Goal: Task Accomplishment & Management: Manage account settings

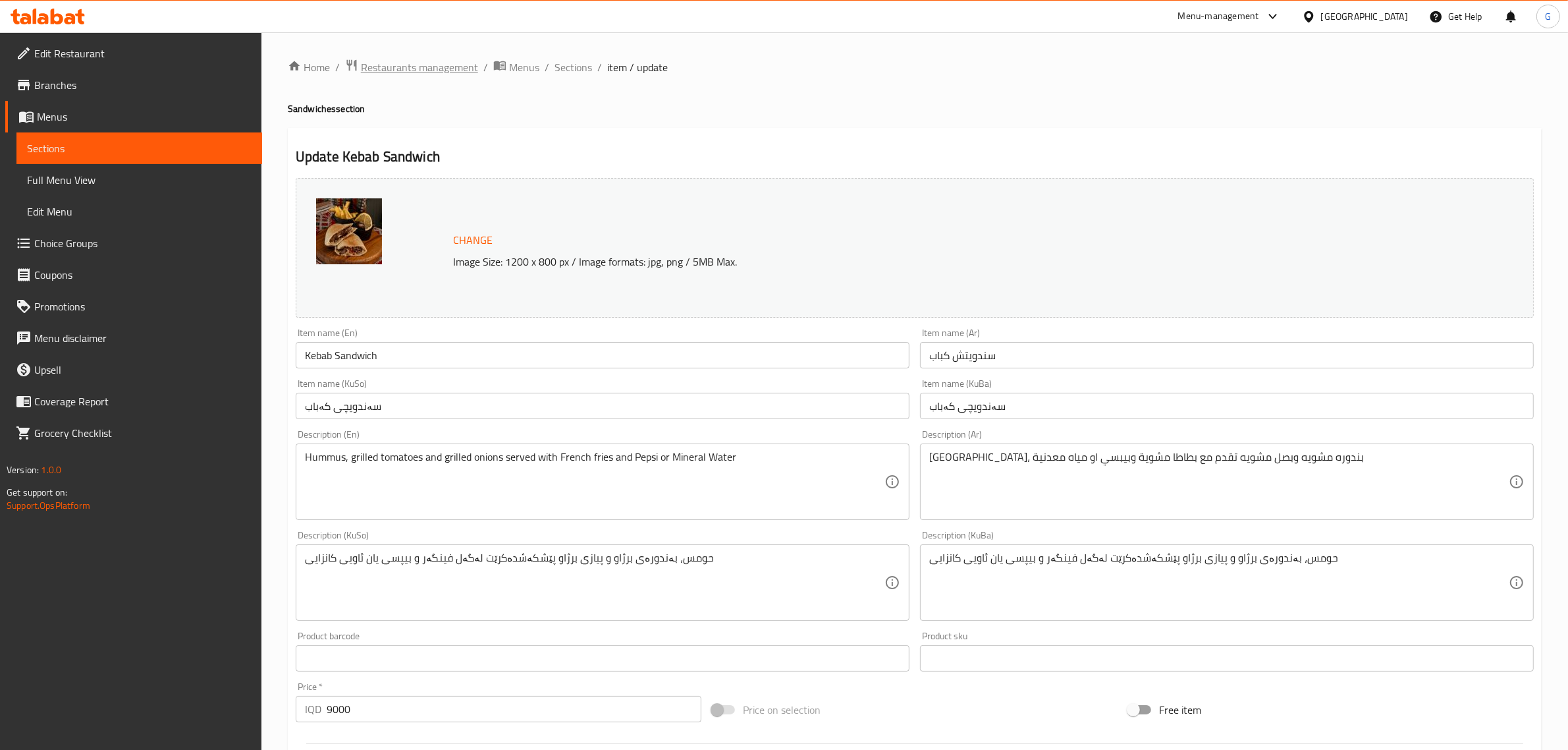
click at [410, 61] on span "Restaurants management" at bounding box center [420, 67] width 117 height 16
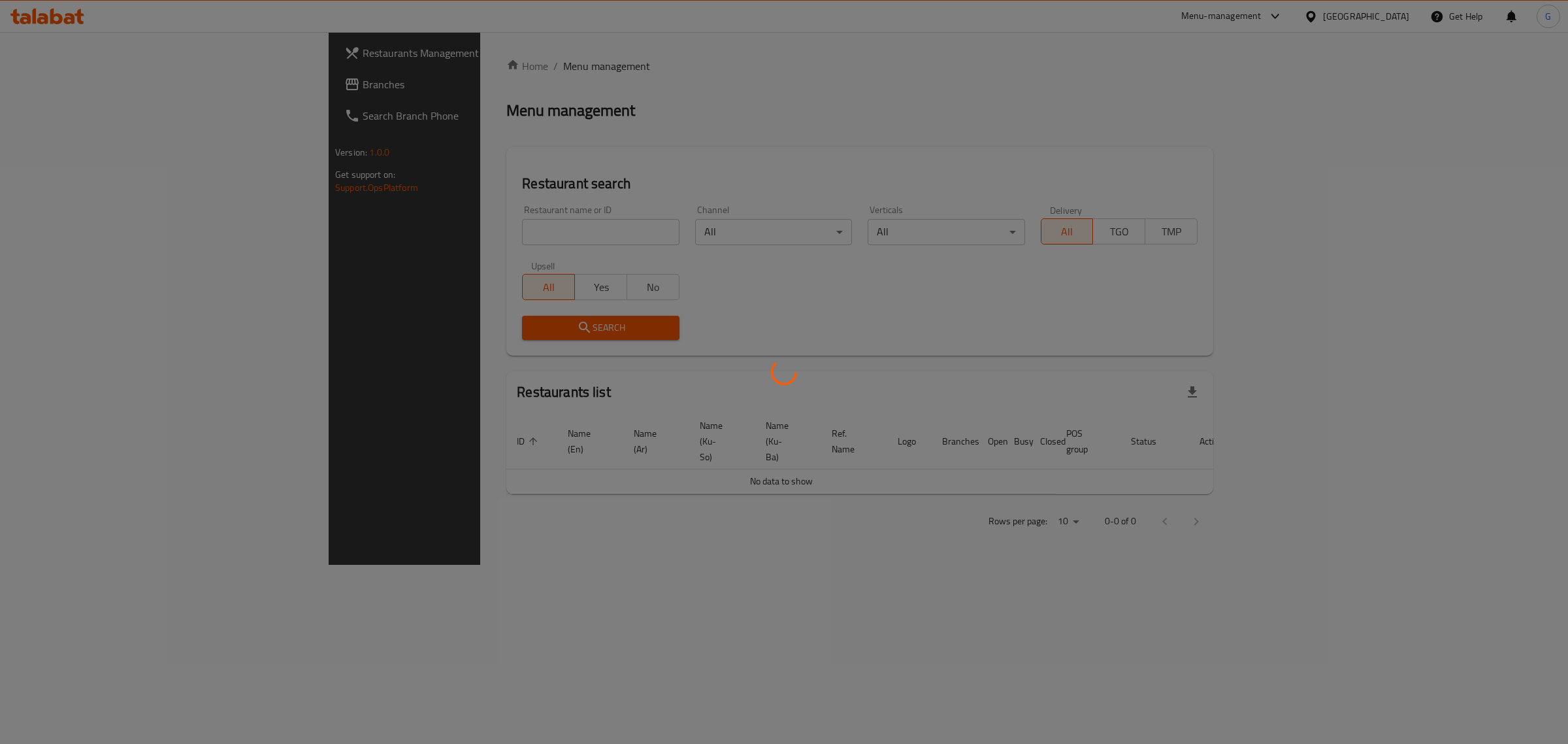
click at [410, 236] on div at bounding box center [784, 372] width 1568 height 744
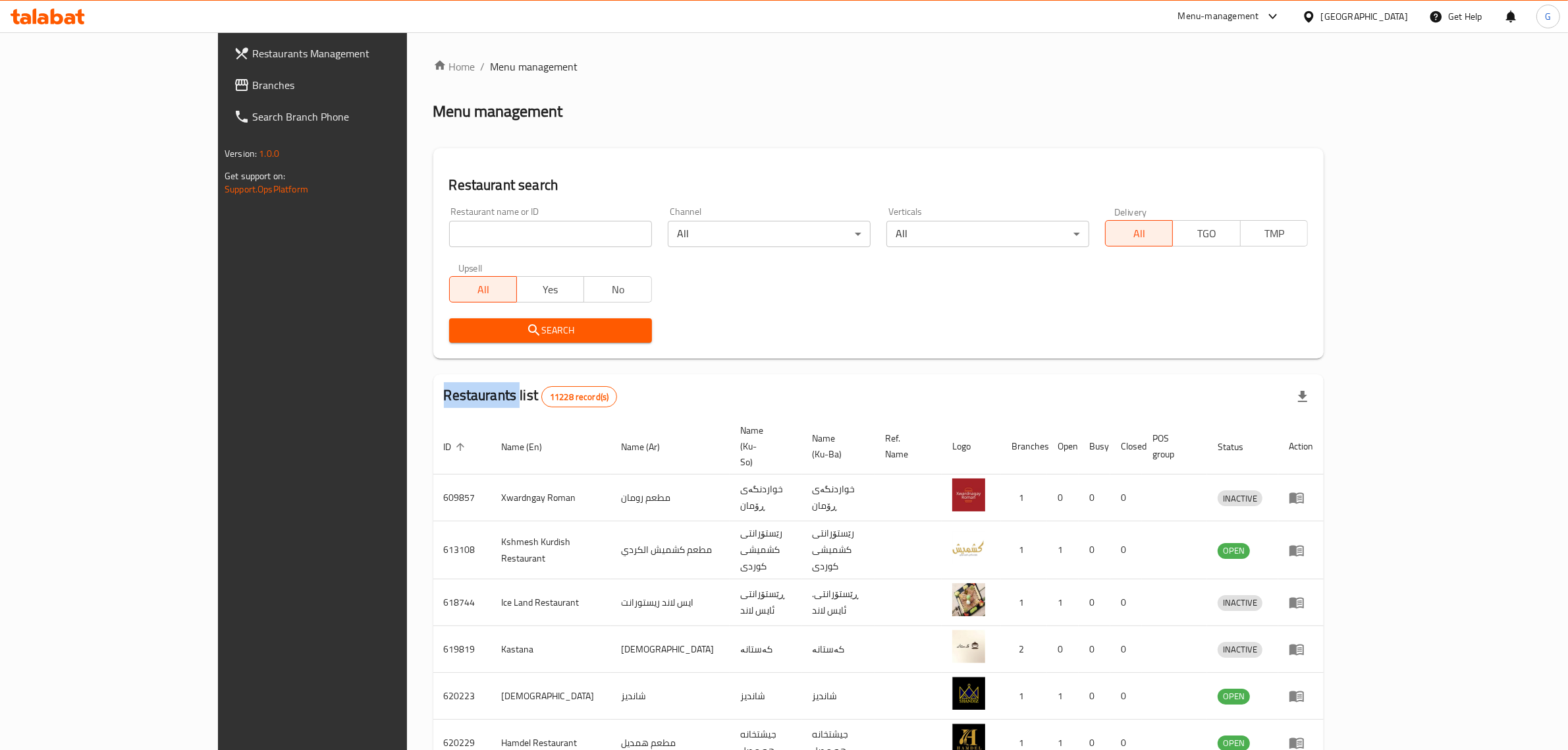
click at [433, 238] on div "Home / Menu management Menu management Restaurant search Restaurant name or ID …" at bounding box center [878, 529] width 890 height 940
click at [449, 238] on input "search" at bounding box center [550, 234] width 203 height 26
type input "bakery and more"
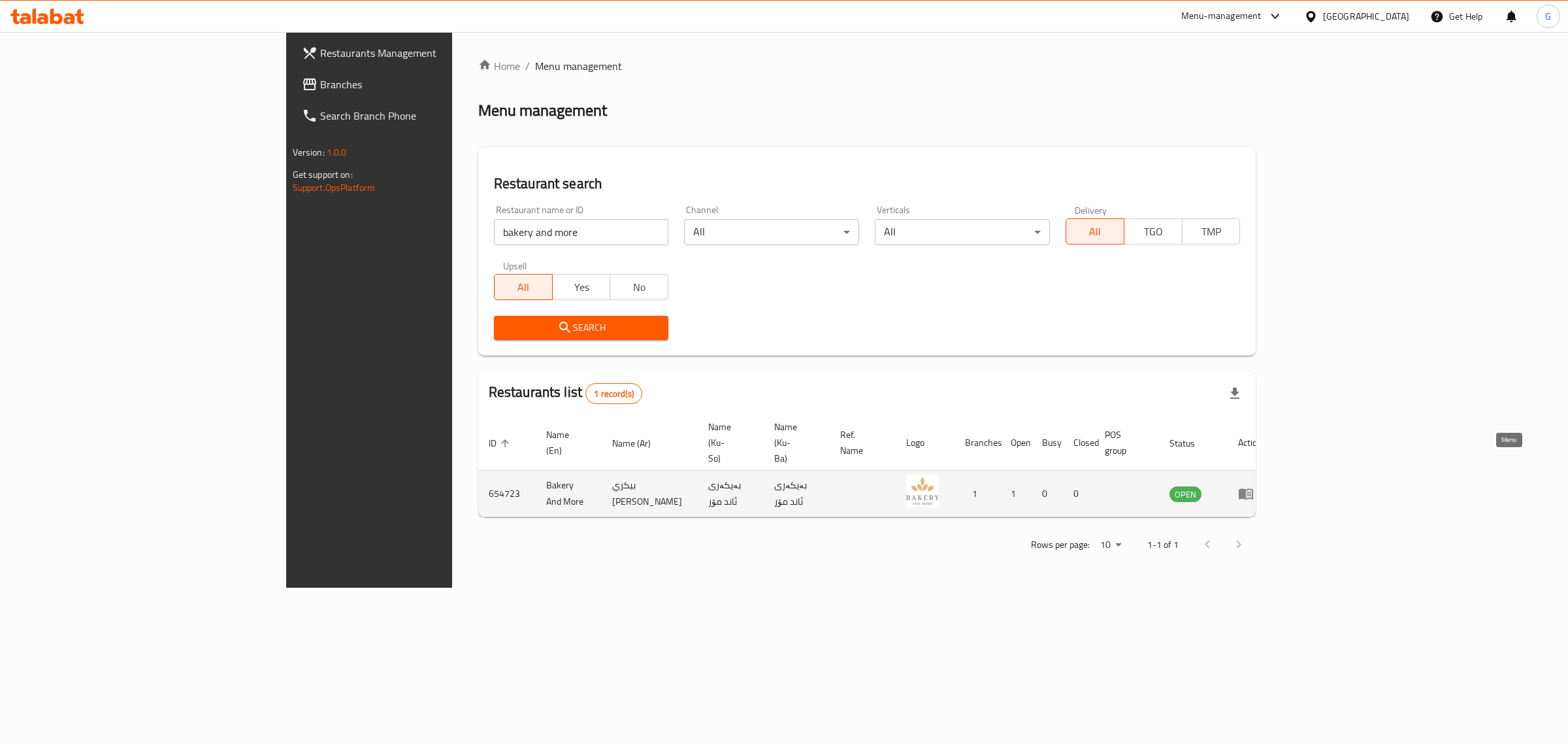
click at [1253, 489] on icon "enhanced table" at bounding box center [1246, 494] width 15 height 11
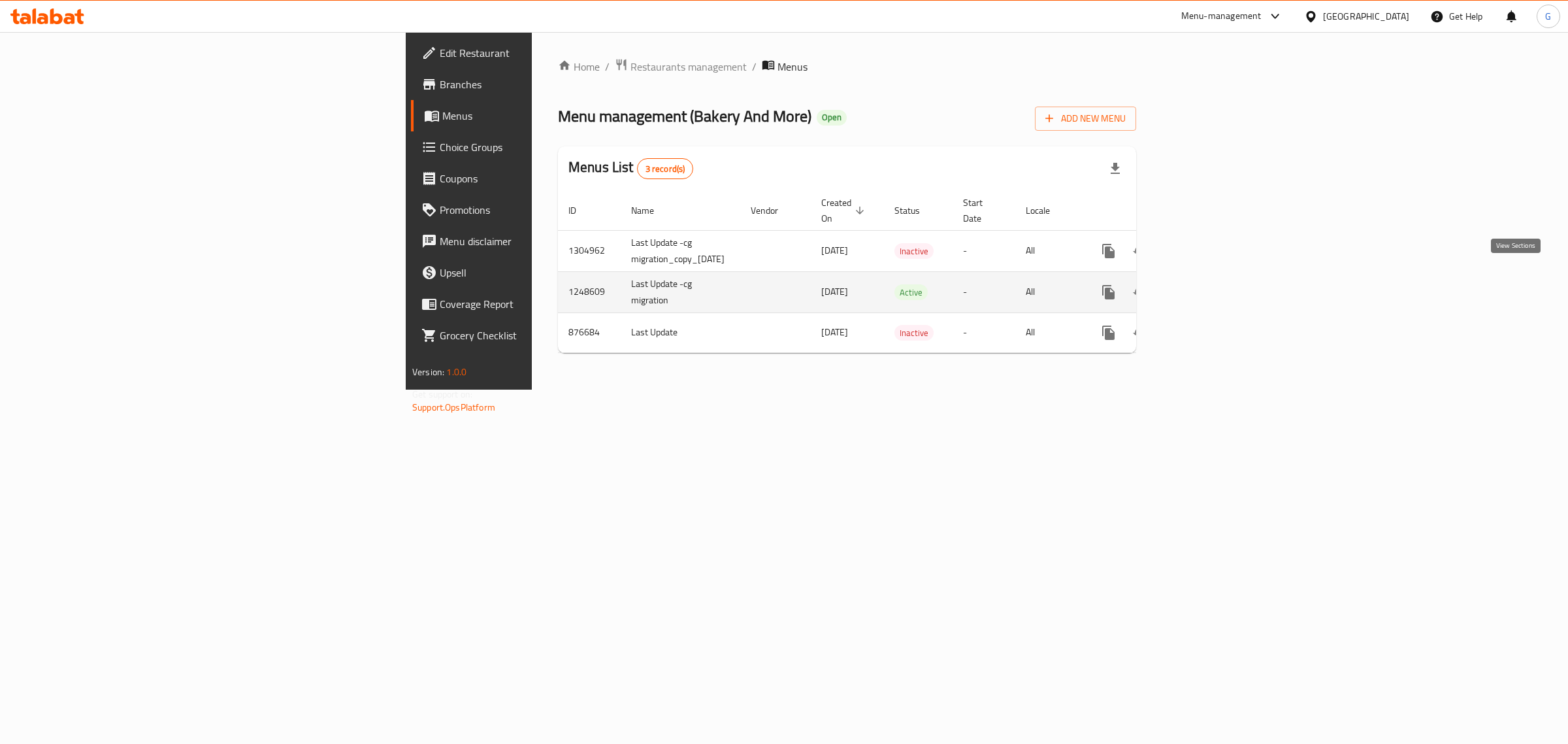
click at [1218, 276] on link "enhanced table" at bounding box center [1202, 292] width 31 height 31
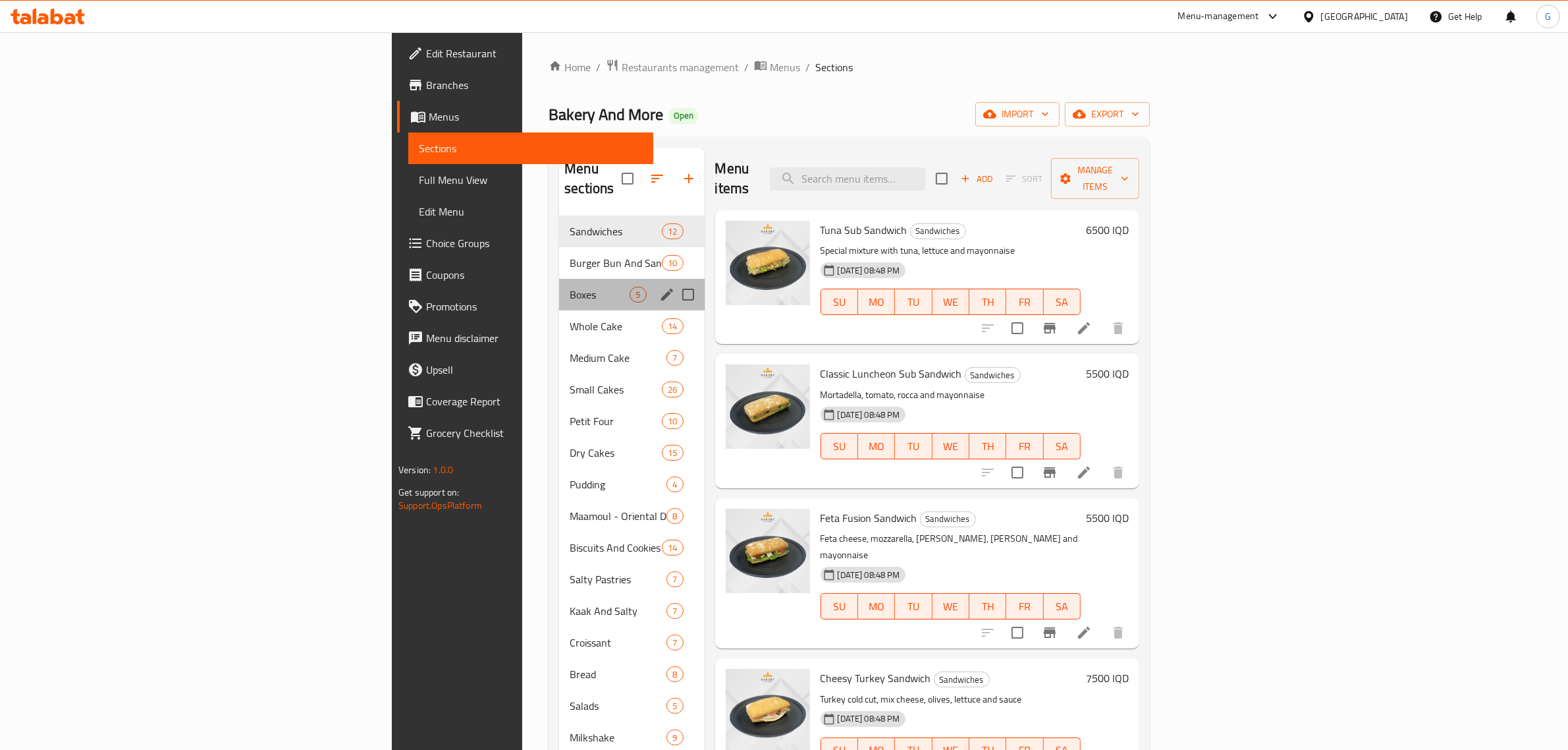
click at [559, 279] on div "Boxes 5" at bounding box center [632, 294] width 145 height 32
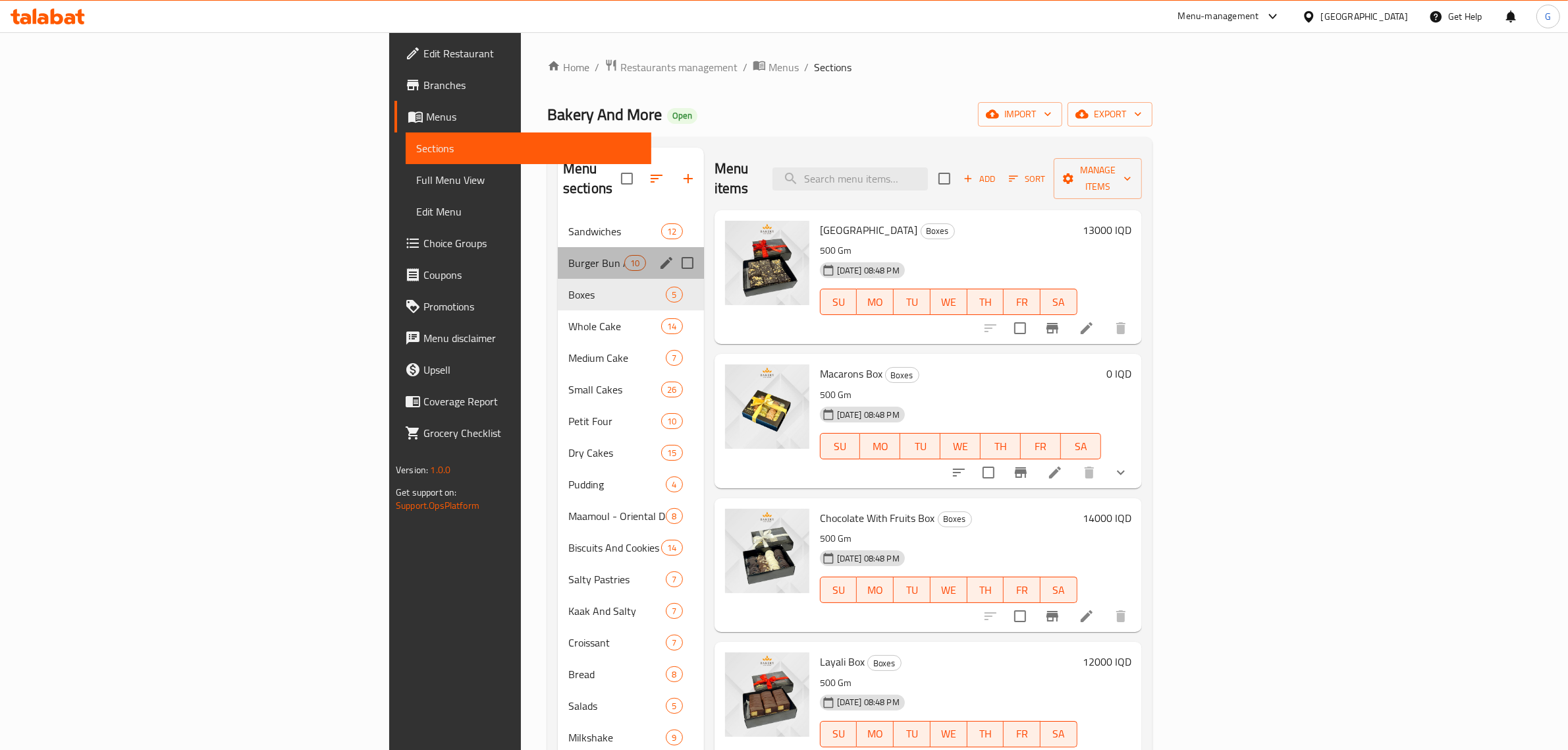
click at [558, 251] on div "Burger Bun And Sandwich Bread 10" at bounding box center [631, 262] width 147 height 32
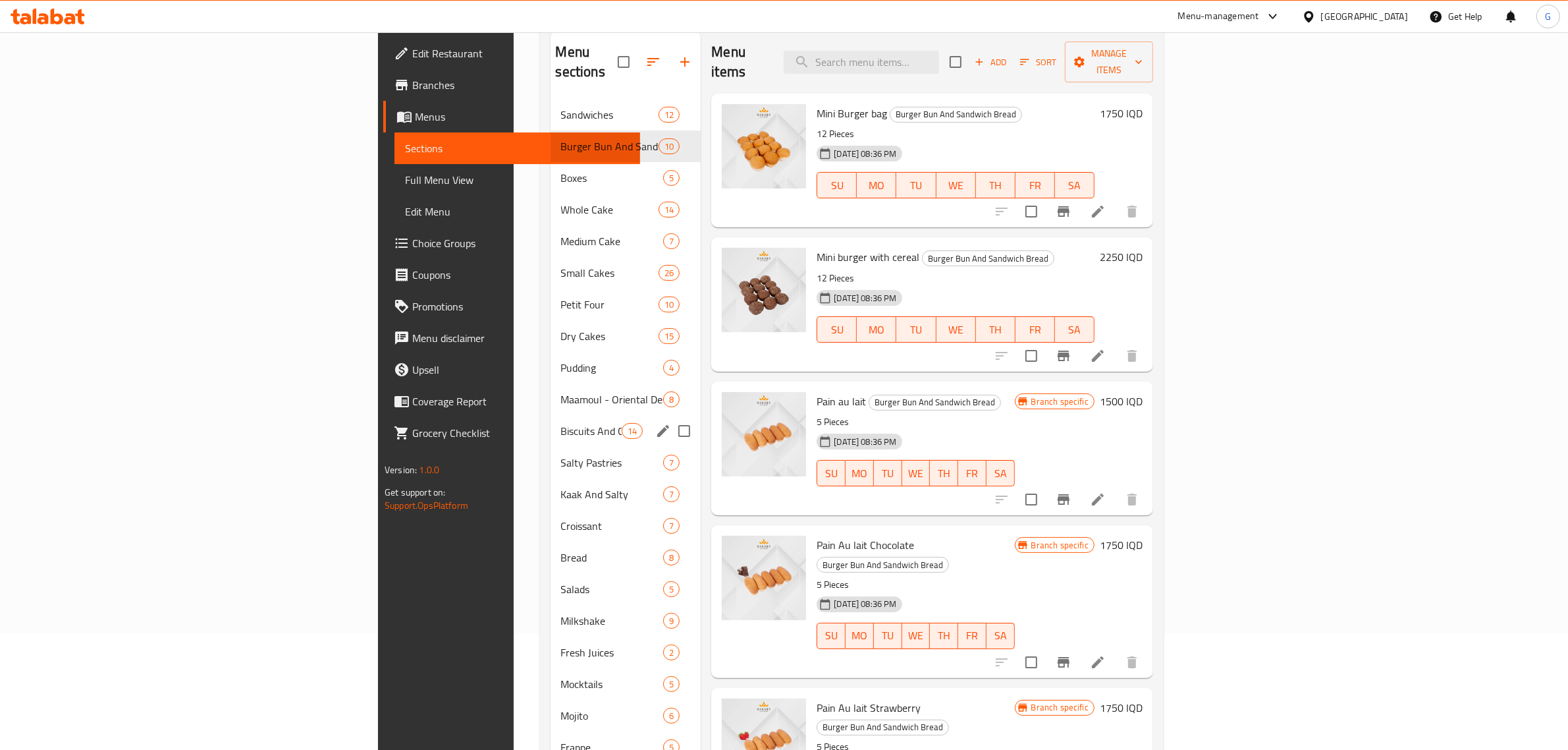
scroll to position [277, 0]
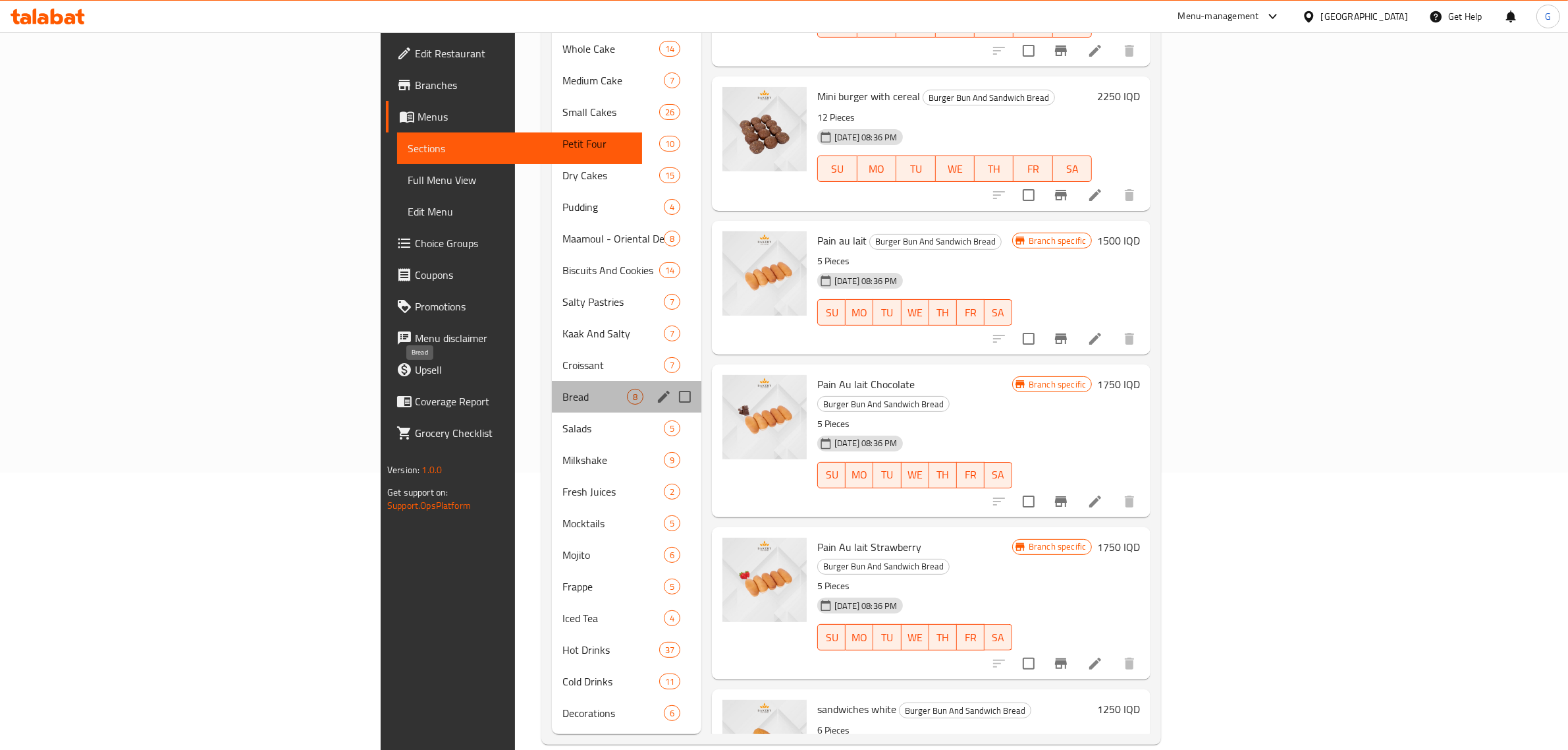
click at [563, 389] on span "Bread" at bounding box center [595, 397] width 64 height 16
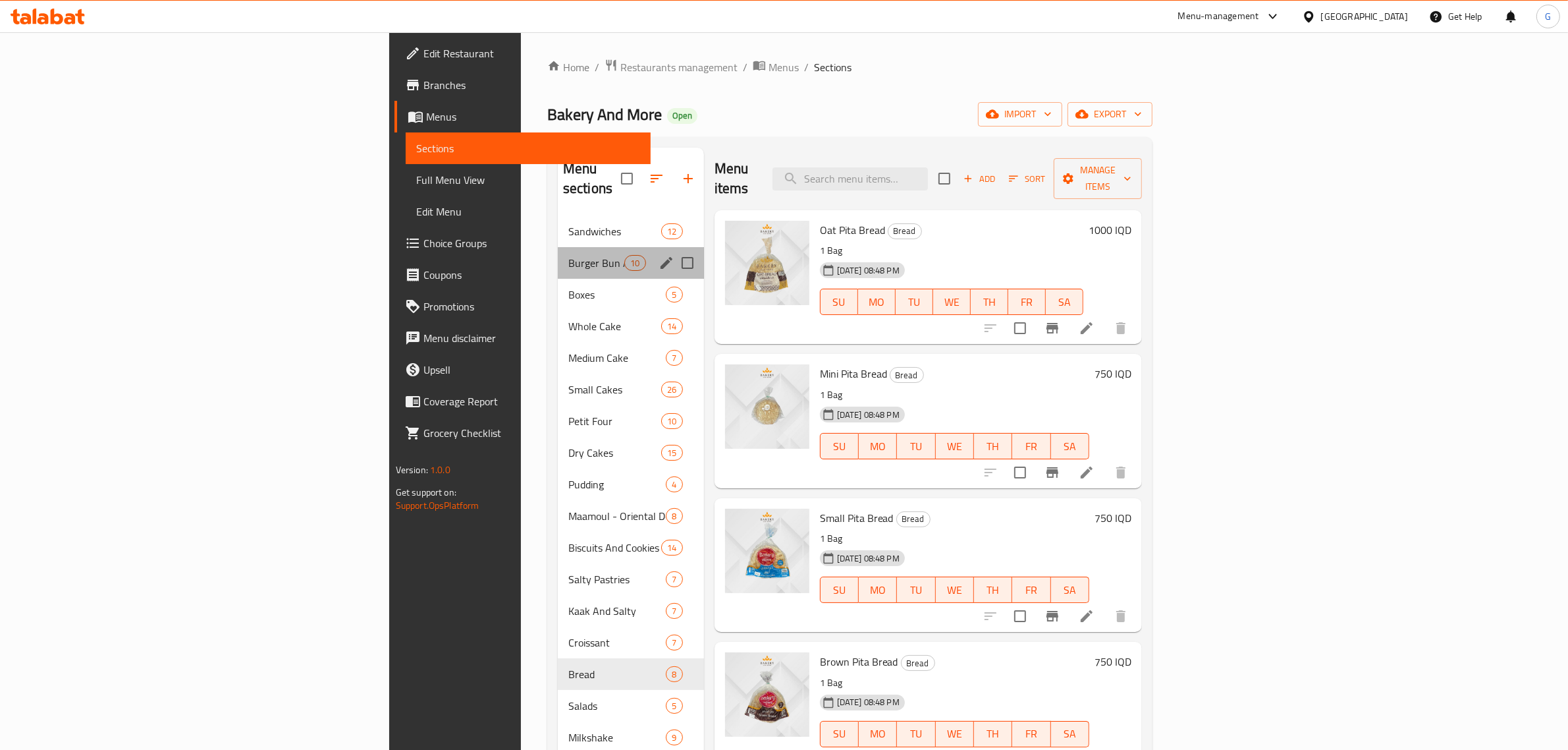
click at [558, 255] on div "Burger Bun And Sandwich Bread 10" at bounding box center [631, 262] width 147 height 32
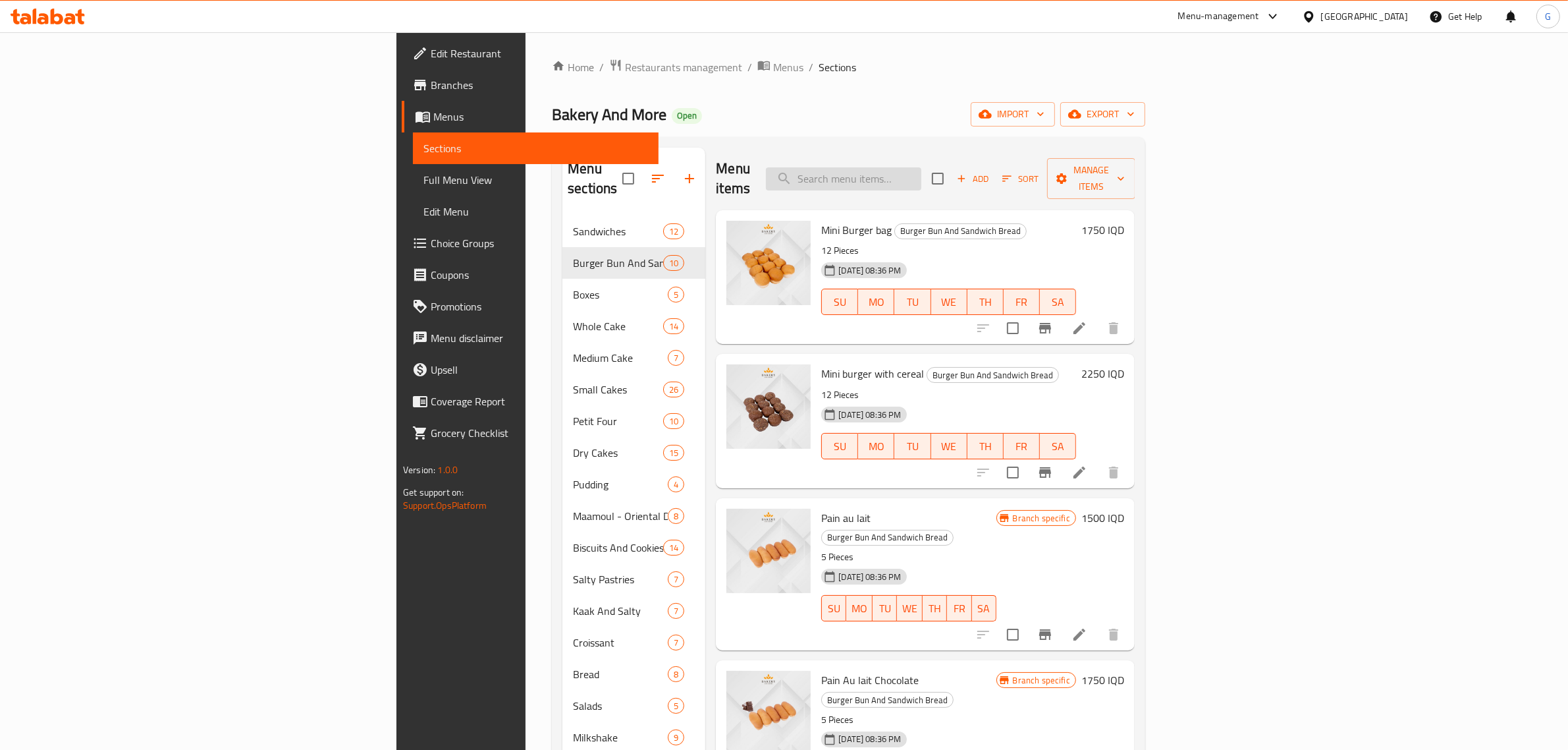
click at [922, 167] on input "search" at bounding box center [843, 178] width 155 height 23
type input "r"
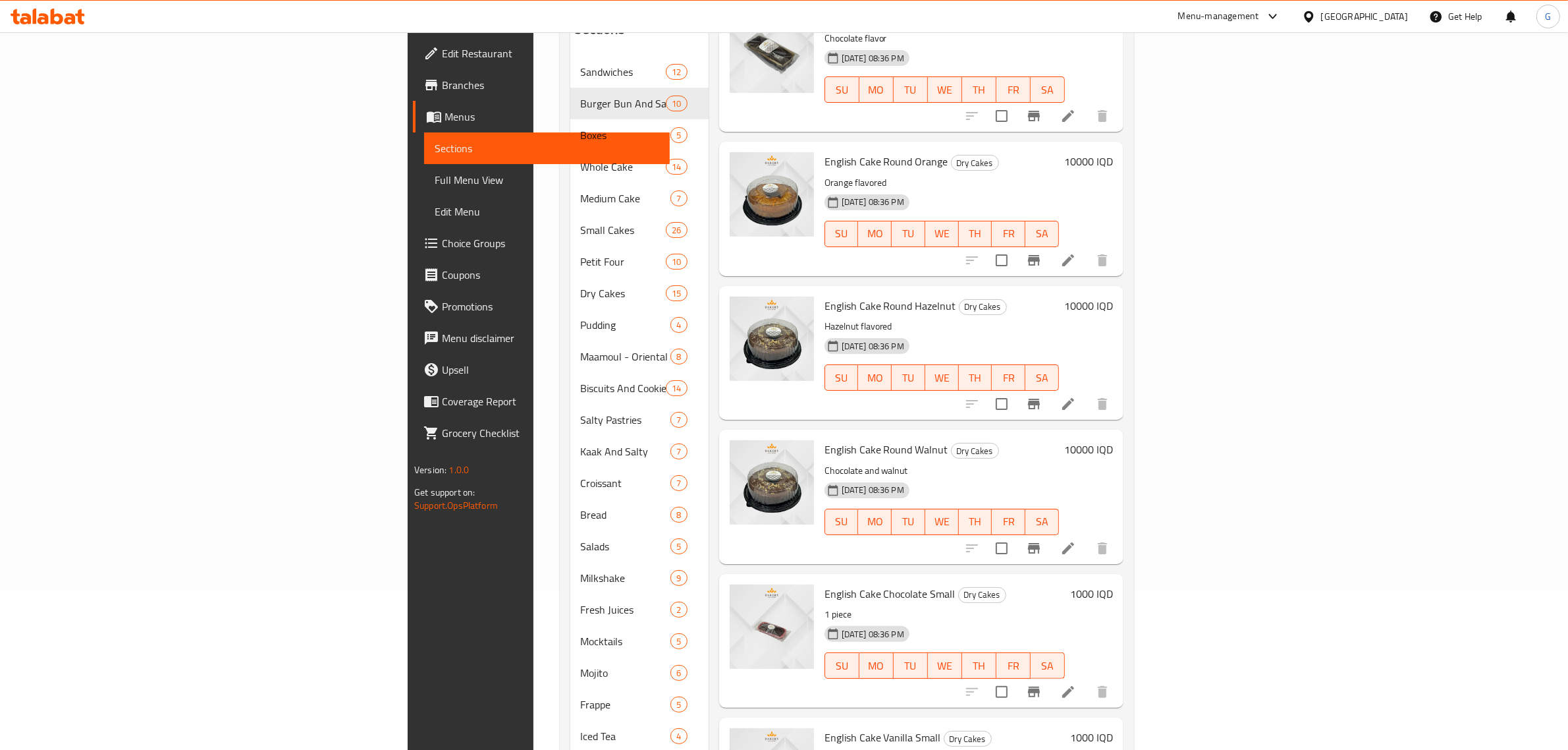
scroll to position [165, 0]
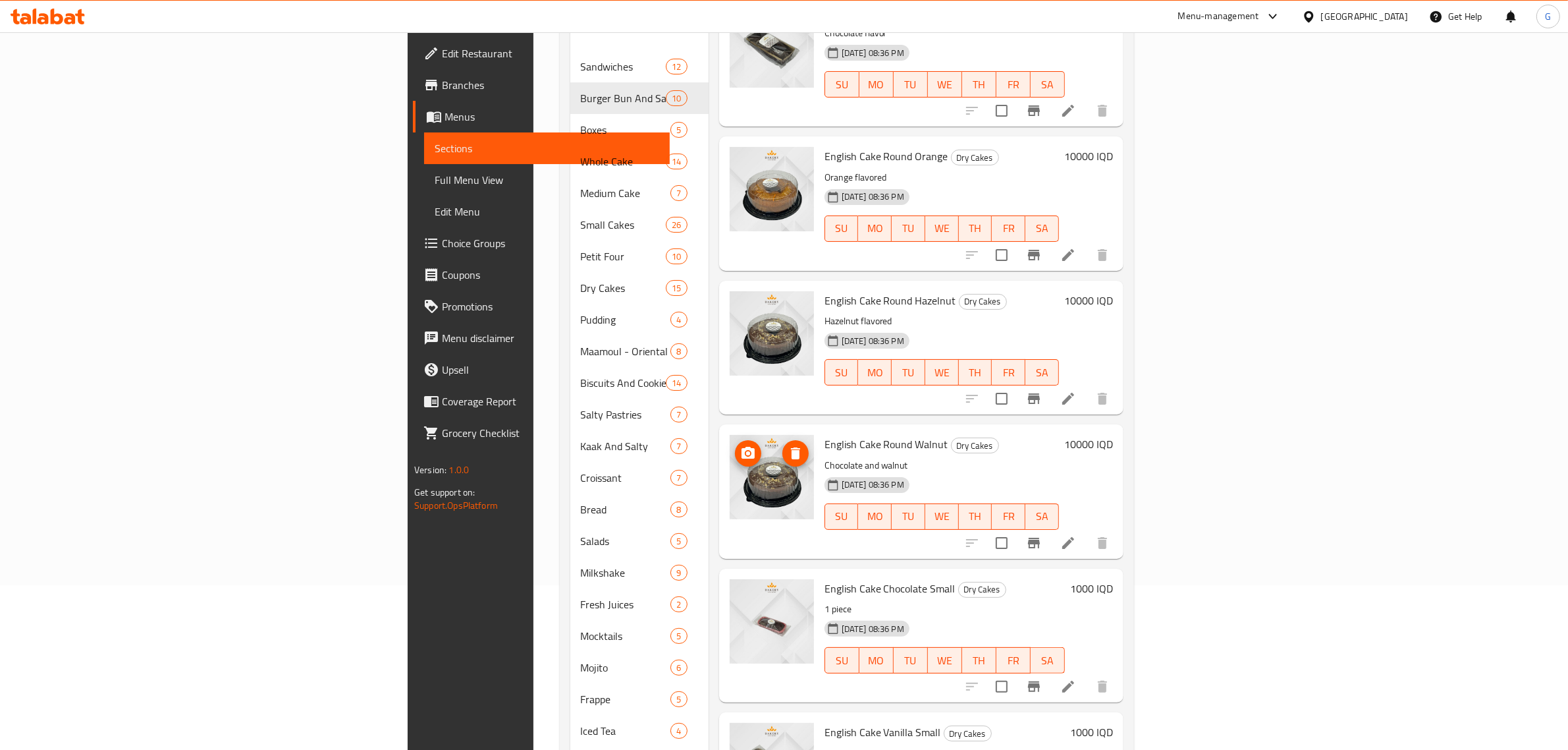
type input "english cake"
click at [742, 446] on icon "upload picture" at bounding box center [748, 452] width 13 height 12
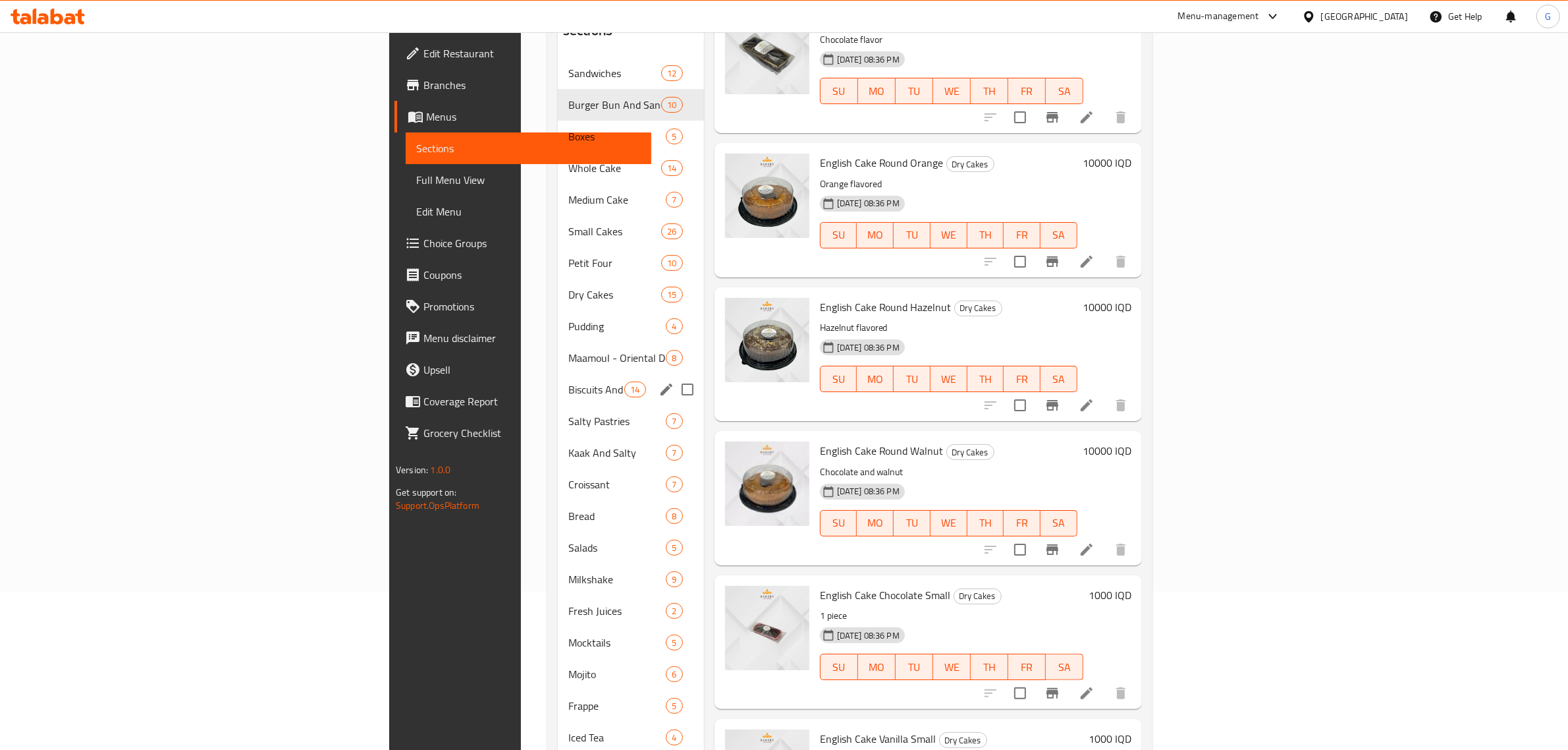
scroll to position [30, 0]
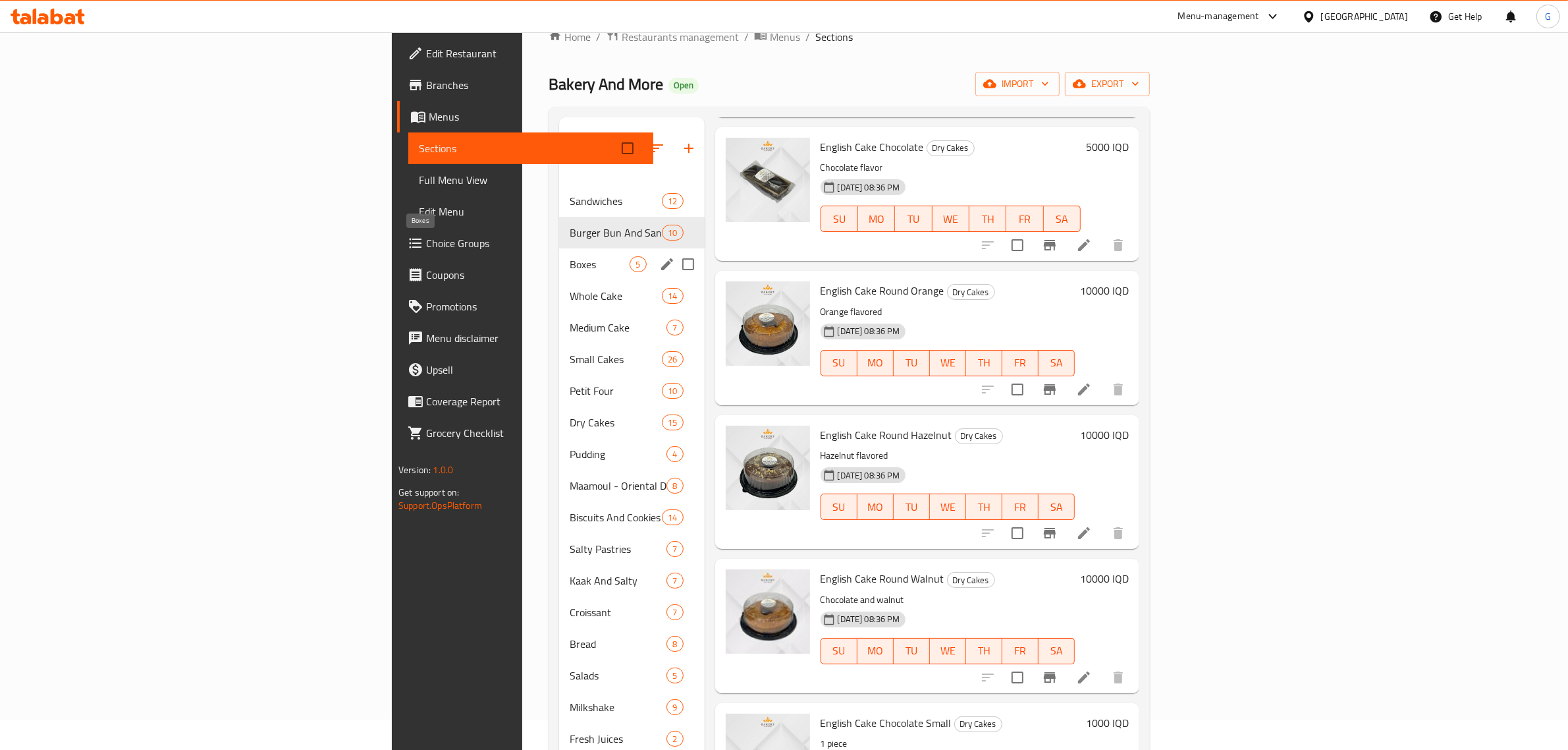
drag, startPoint x: 385, startPoint y: 232, endPoint x: 396, endPoint y: 216, distance: 19.4
click at [559, 249] on div "Boxes 5" at bounding box center [632, 264] width 145 height 32
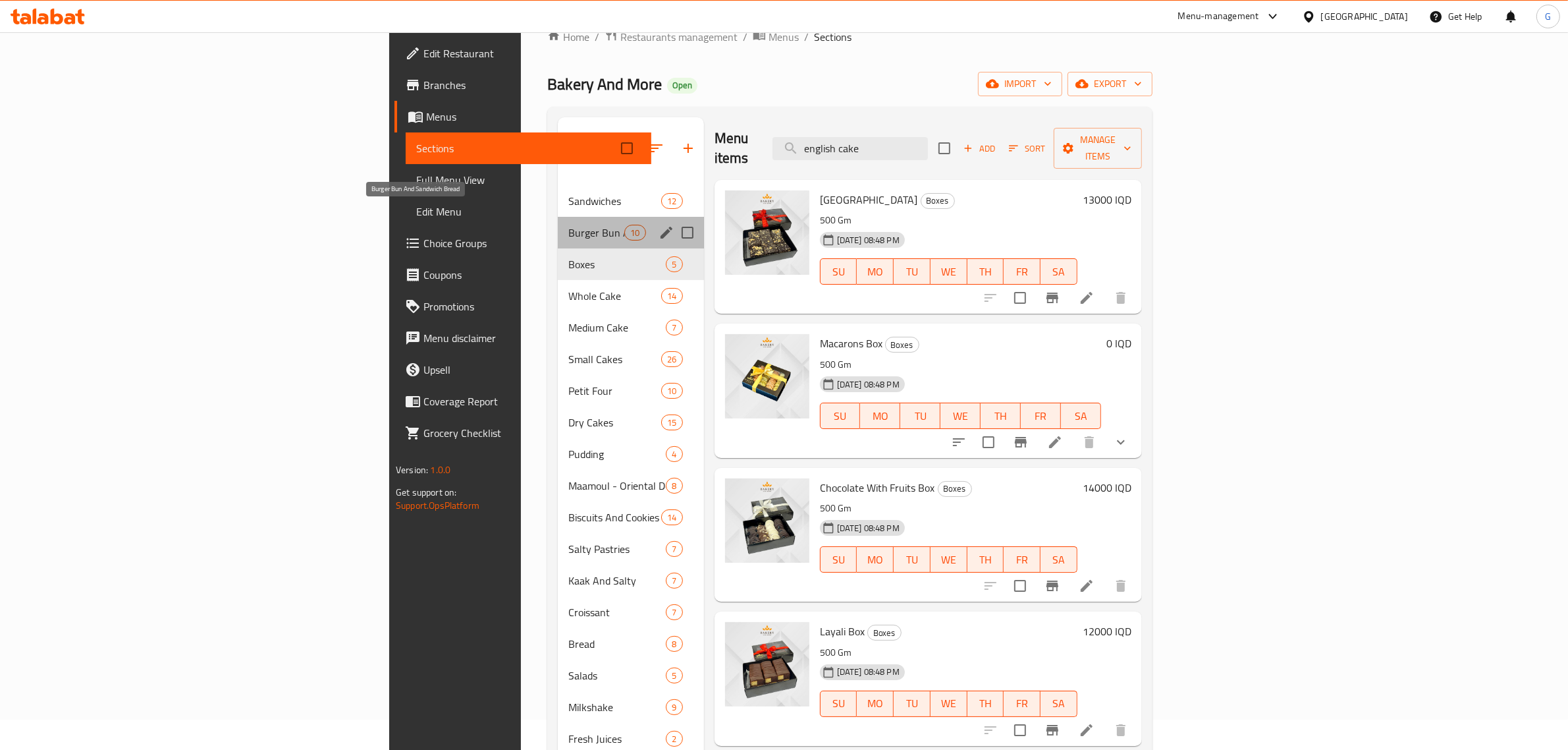
click at [569, 225] on span "Burger Bun And Sandwich Bread" at bounding box center [596, 233] width 56 height 16
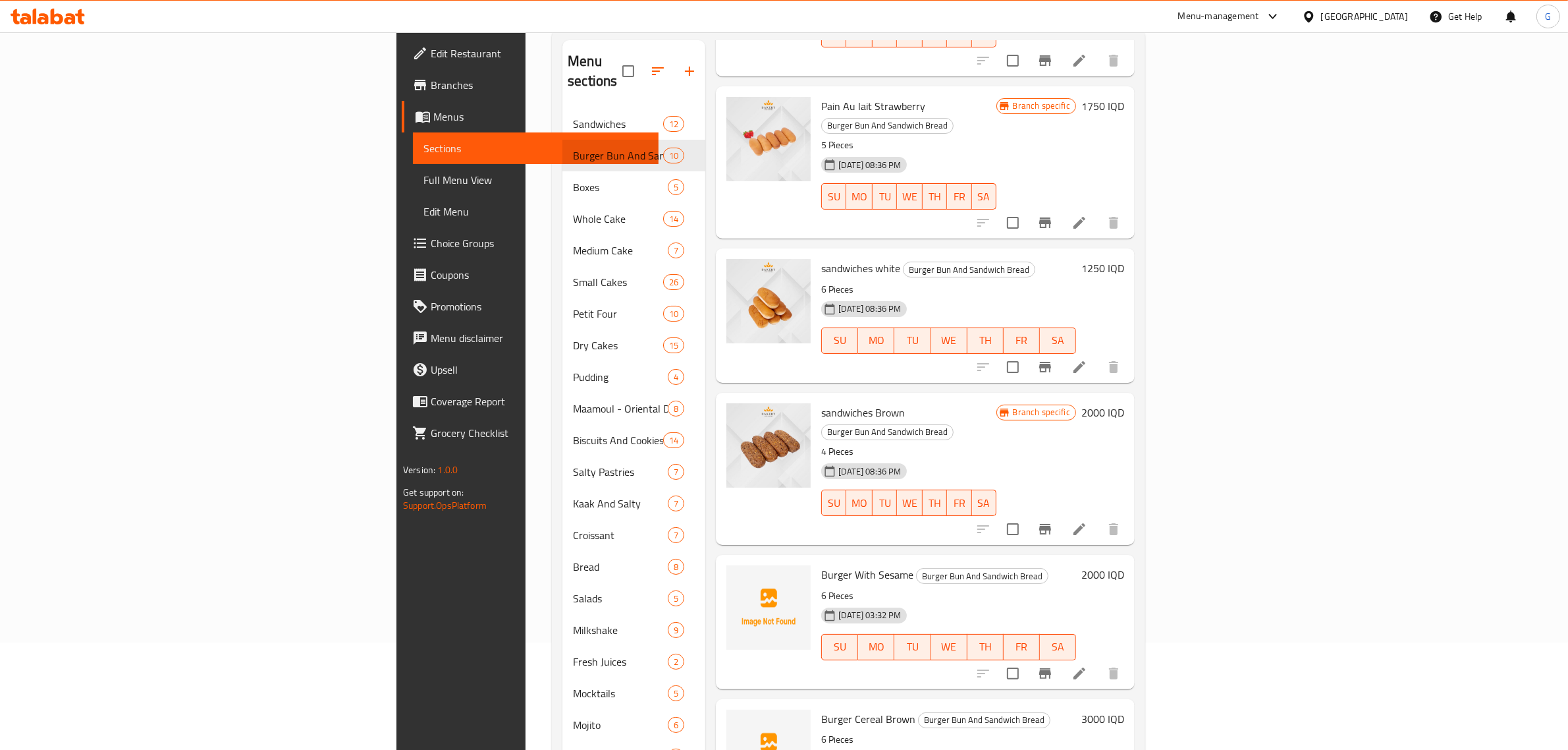
scroll to position [277, 0]
